Goal: Task Accomplishment & Management: Complete application form

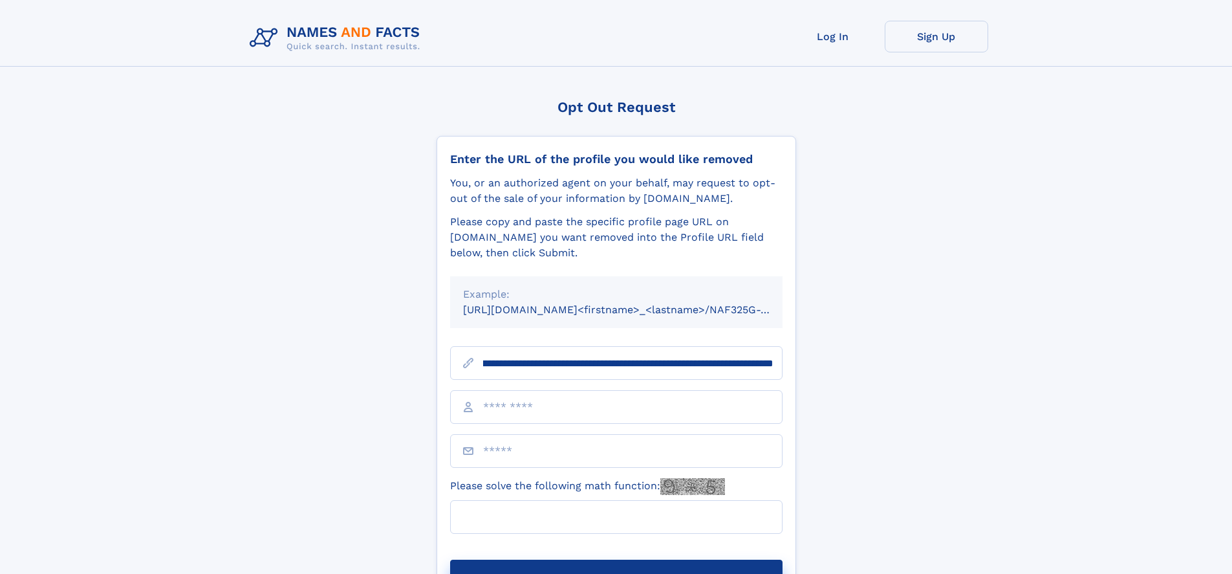
scroll to position [0, 148]
type input "**********"
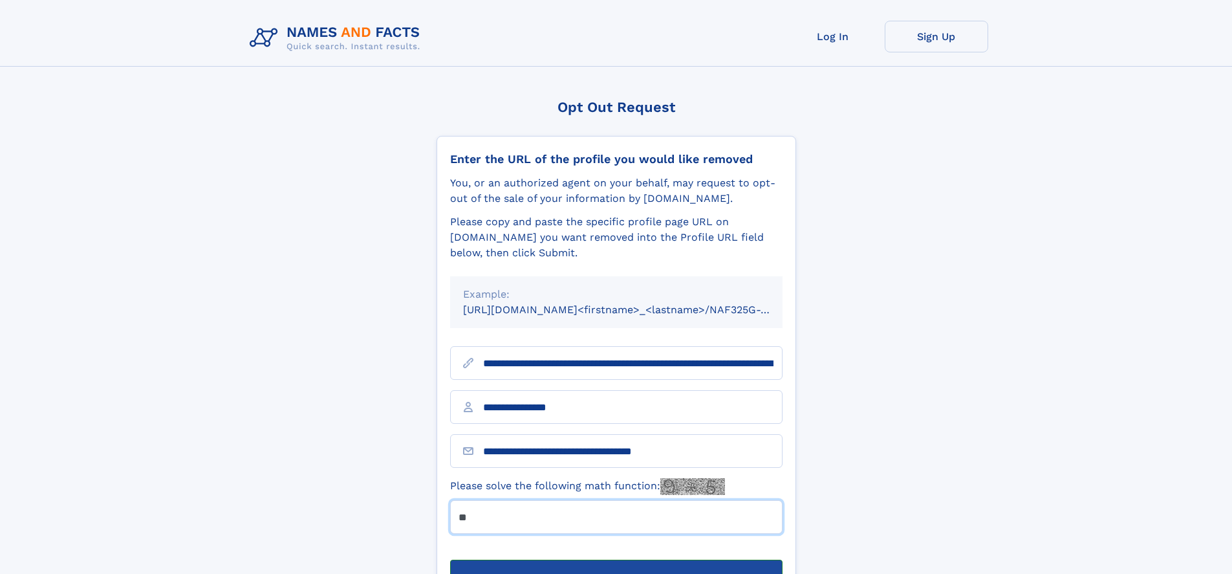
type input "**"
click at [616, 559] on button "Submit Opt Out Request" at bounding box center [616, 579] width 332 height 41
